Goal: Find specific page/section: Find specific page/section

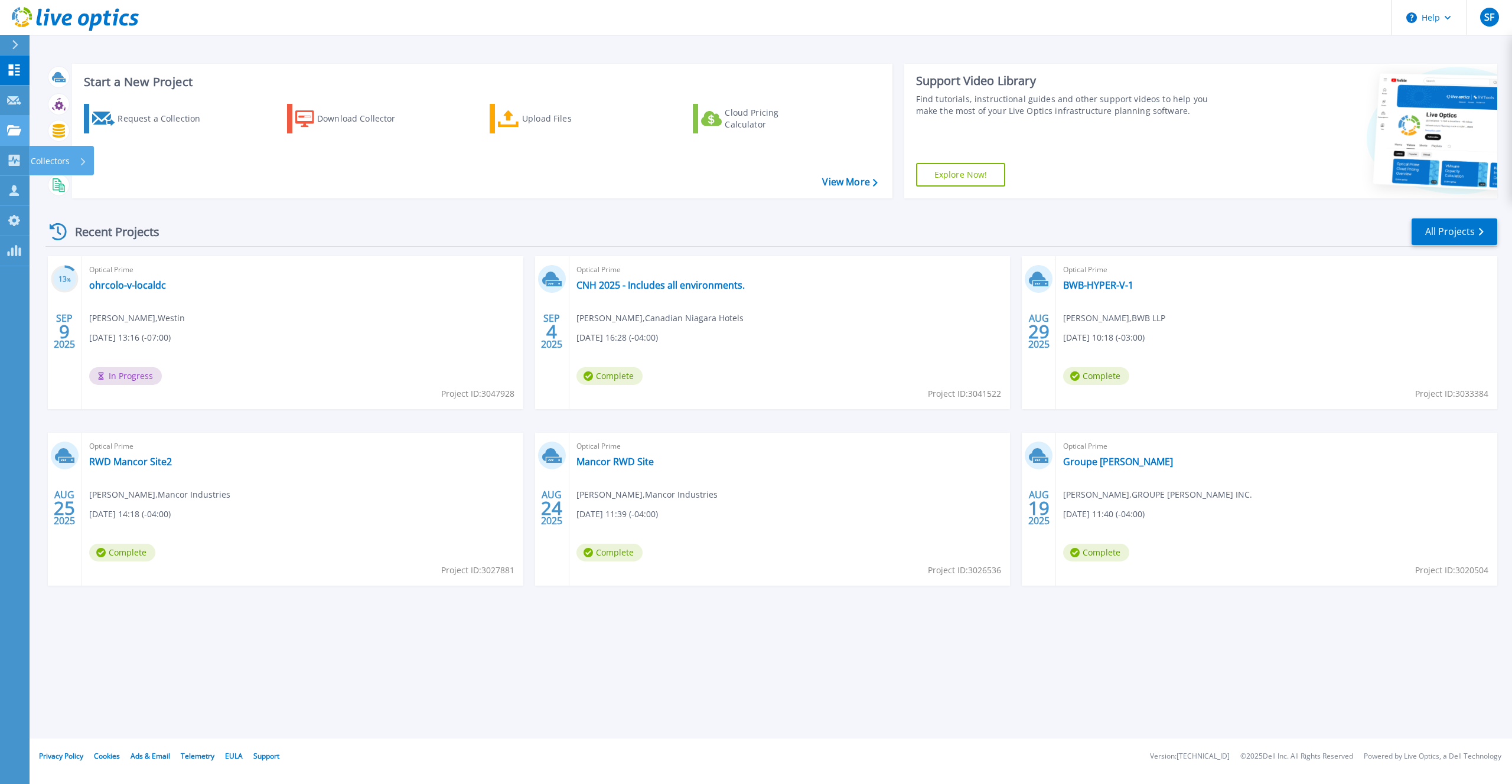
click at [17, 143] on link "Projects Projects" at bounding box center [14, 130] width 30 height 30
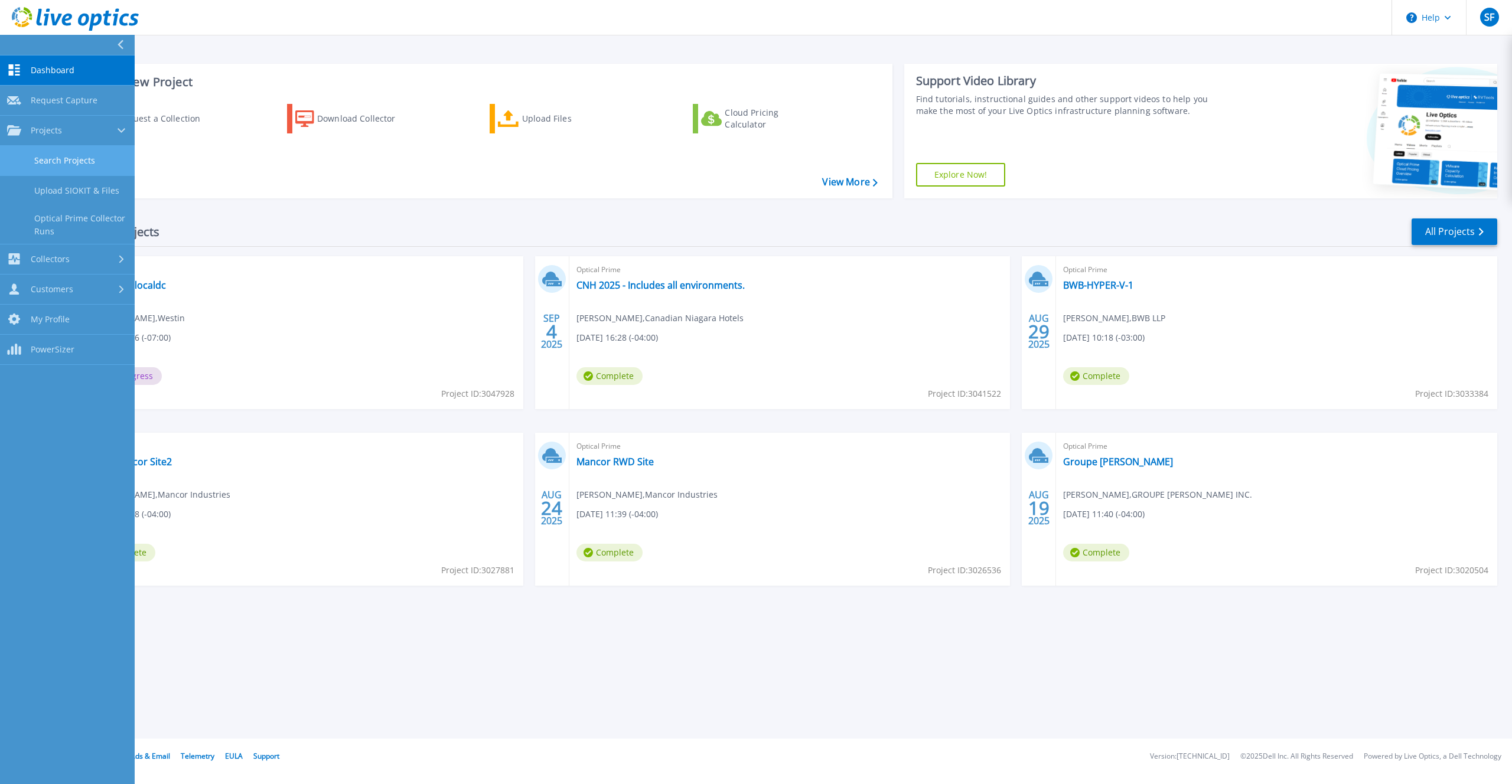
click at [55, 160] on link "Search Projects" at bounding box center [67, 161] width 134 height 30
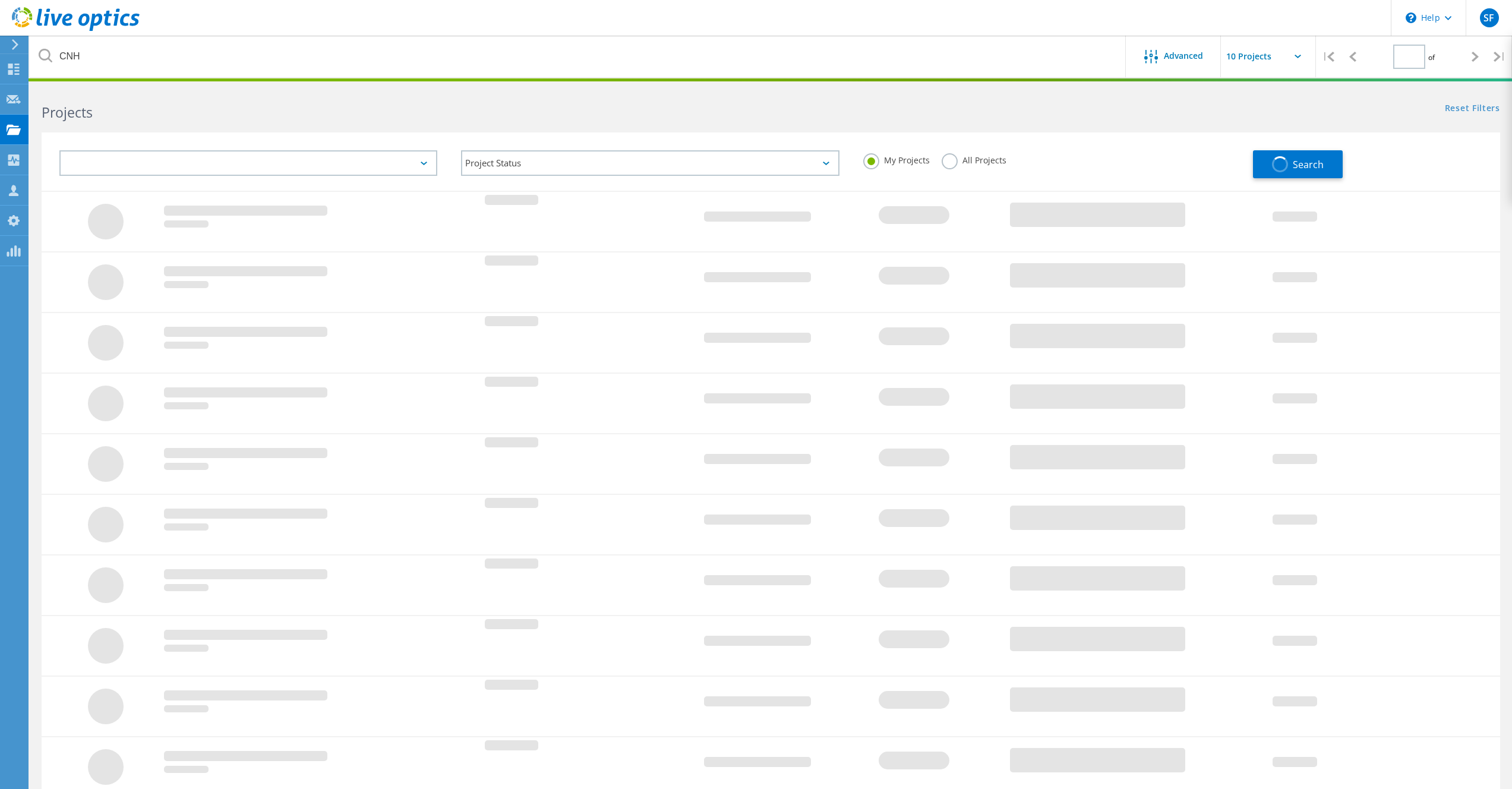
type input "2"
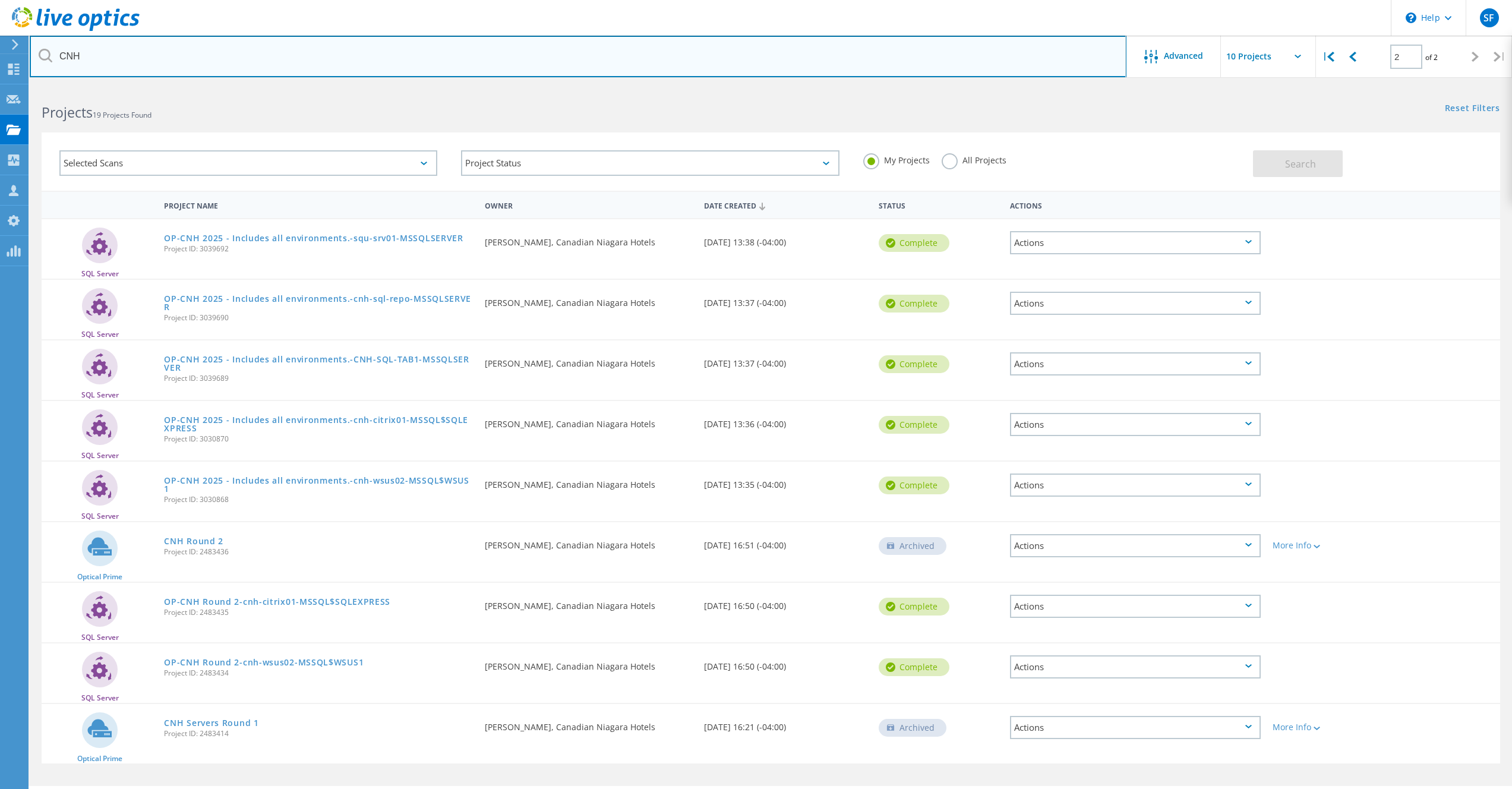
drag, startPoint x: 146, startPoint y: 62, endPoint x: 49, endPoint y: 57, distance: 97.1
click at [49, 57] on div "CNH" at bounding box center [578, 56] width 1096 height 42
type input "destination"
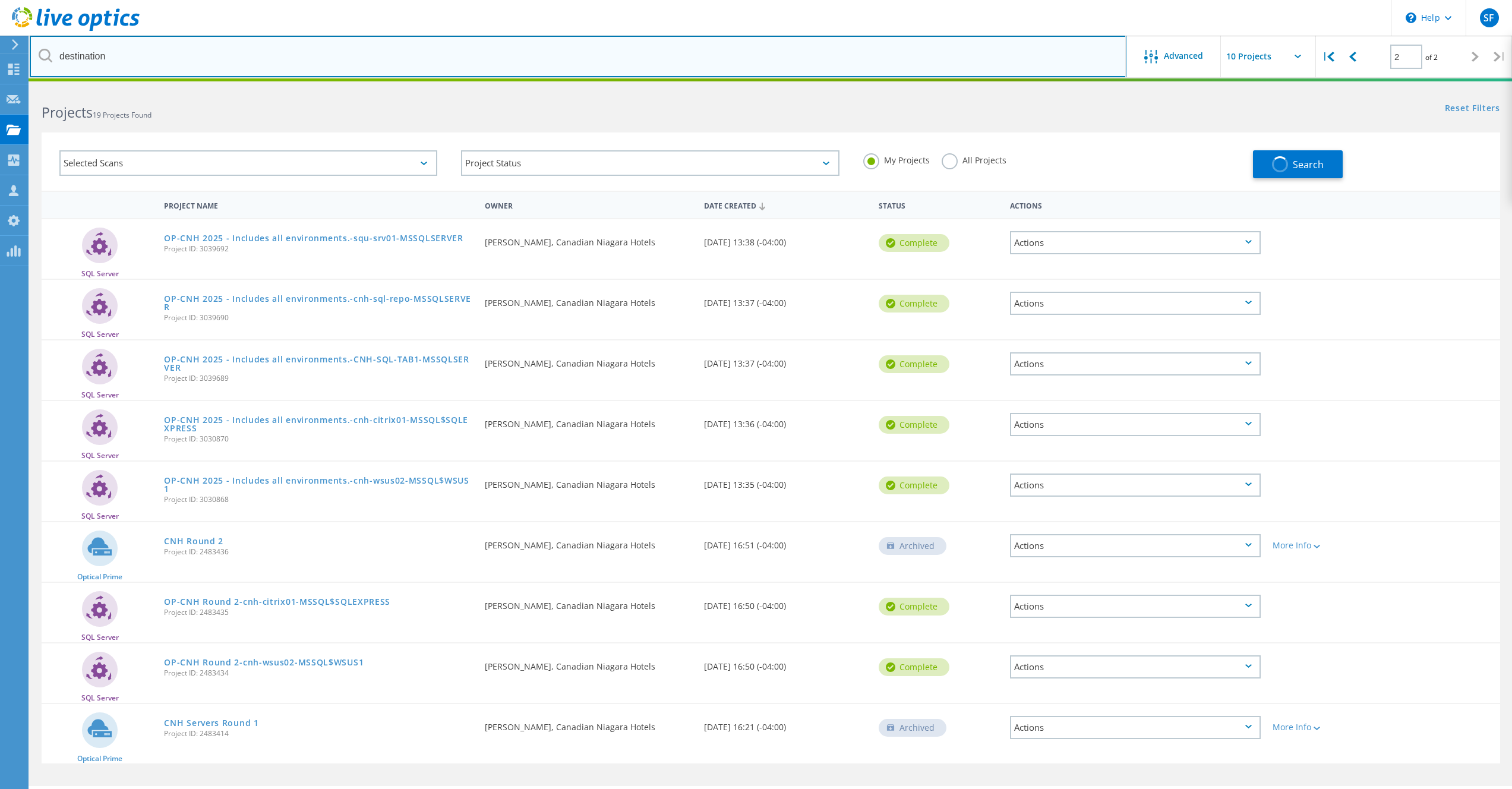
type input "1"
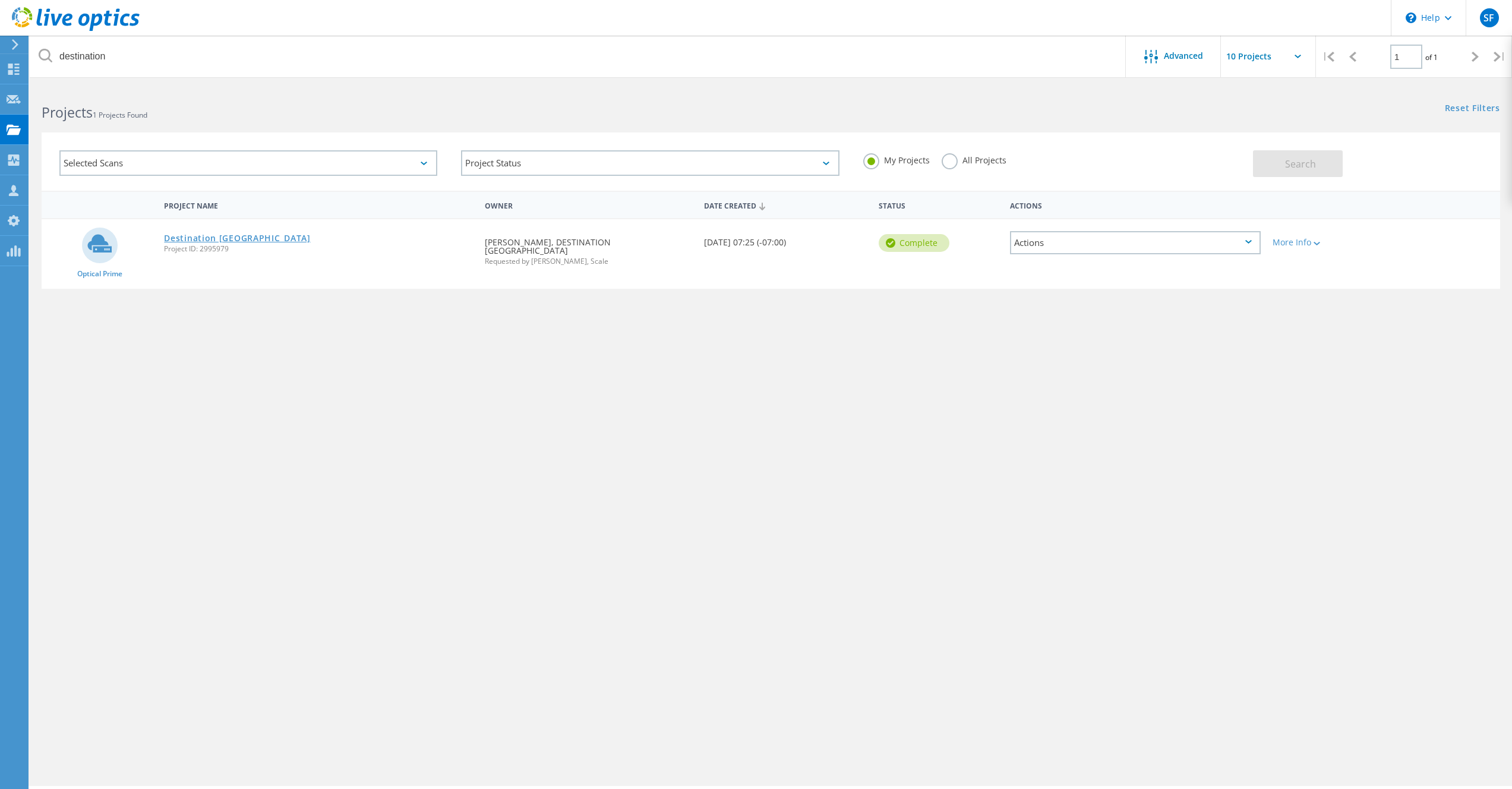
click at [223, 235] on link "Destination [GEOGRAPHIC_DATA]" at bounding box center [237, 238] width 146 height 9
